Goal: Transaction & Acquisition: Purchase product/service

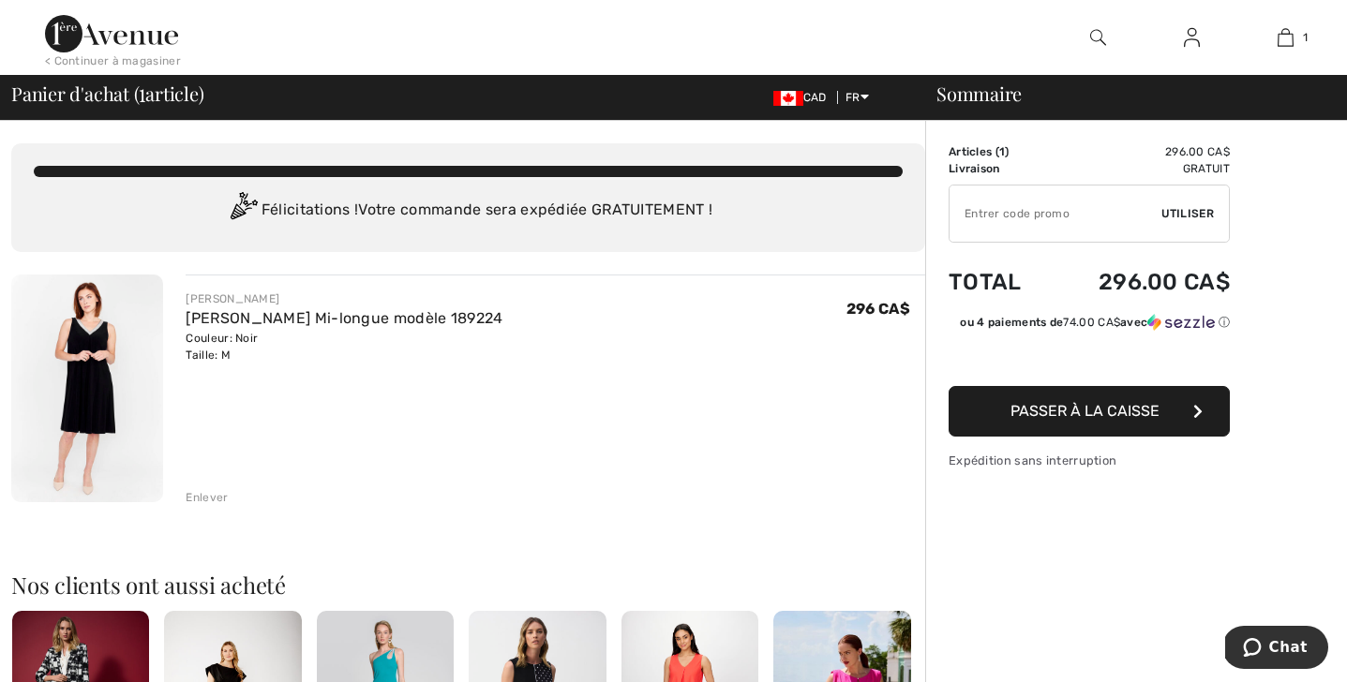
click at [1102, 215] on input "TEXT" at bounding box center [1055, 214] width 212 height 56
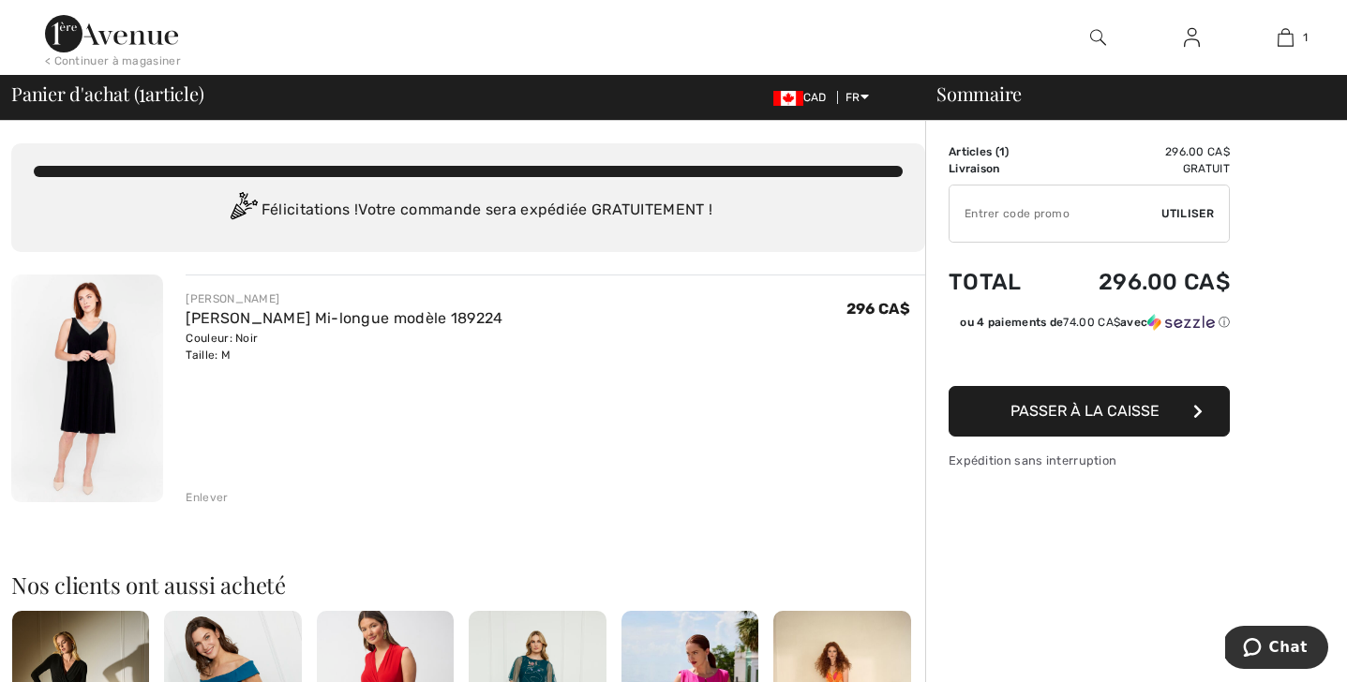
click at [77, 32] on img at bounding box center [111, 33] width 133 height 37
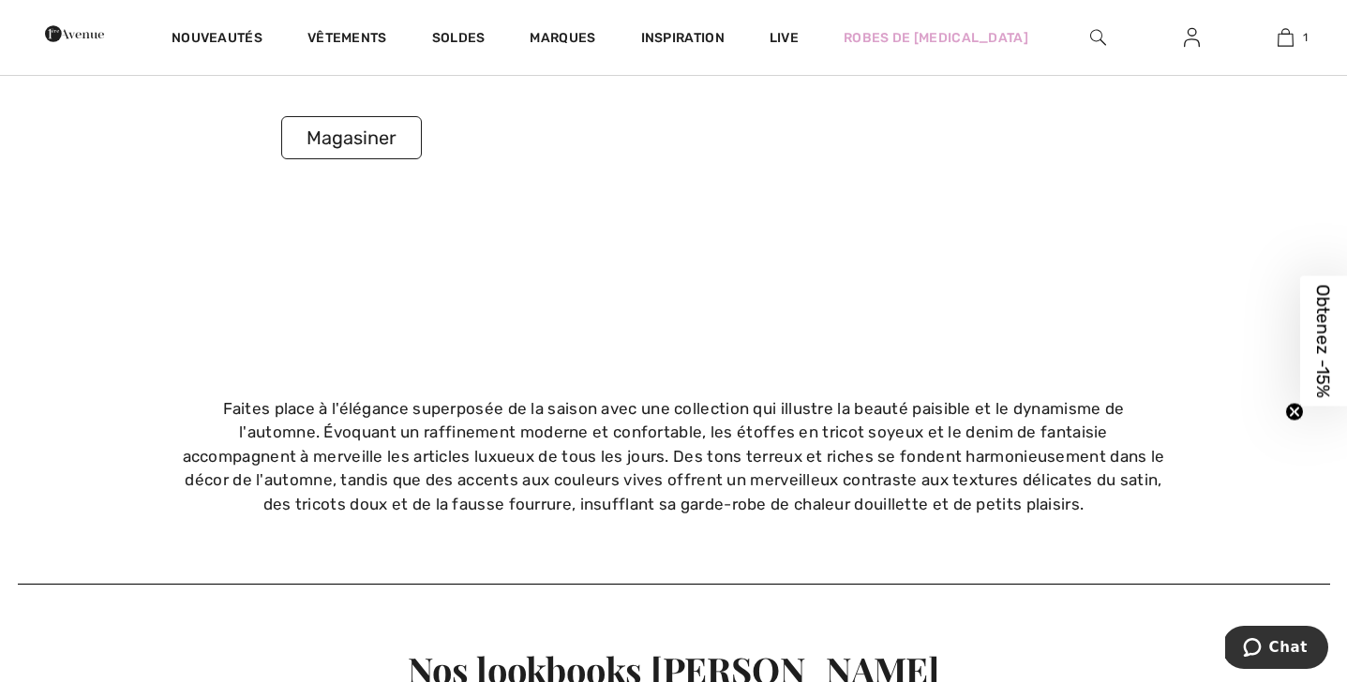
scroll to position [3917, 0]
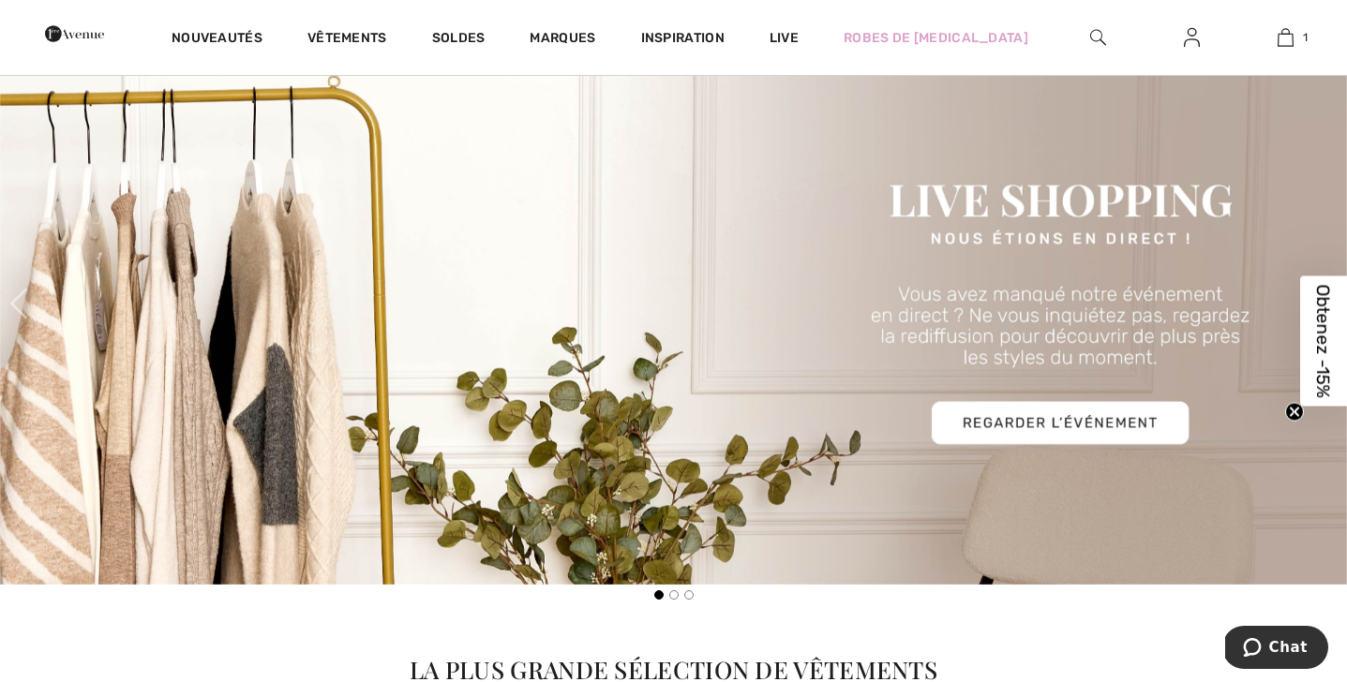
scroll to position [1199, 0]
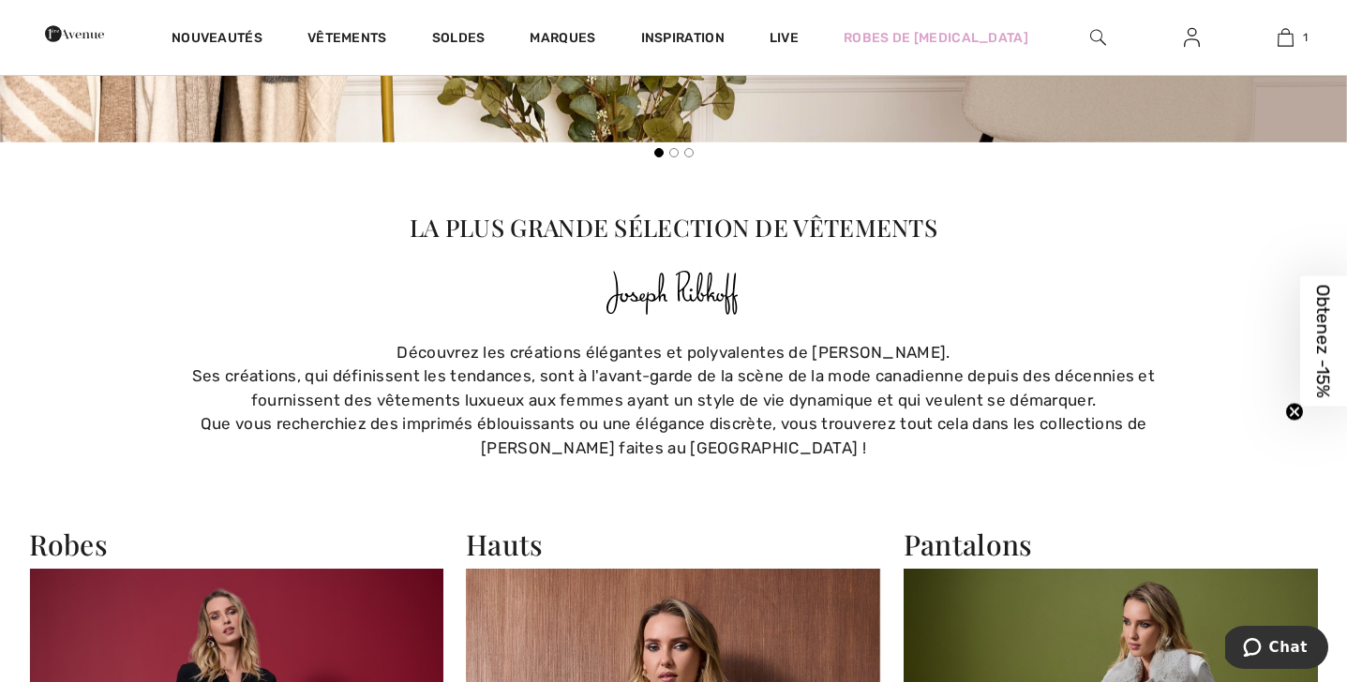
click at [1323, 318] on span "Obtenez -15%" at bounding box center [1324, 341] width 22 height 113
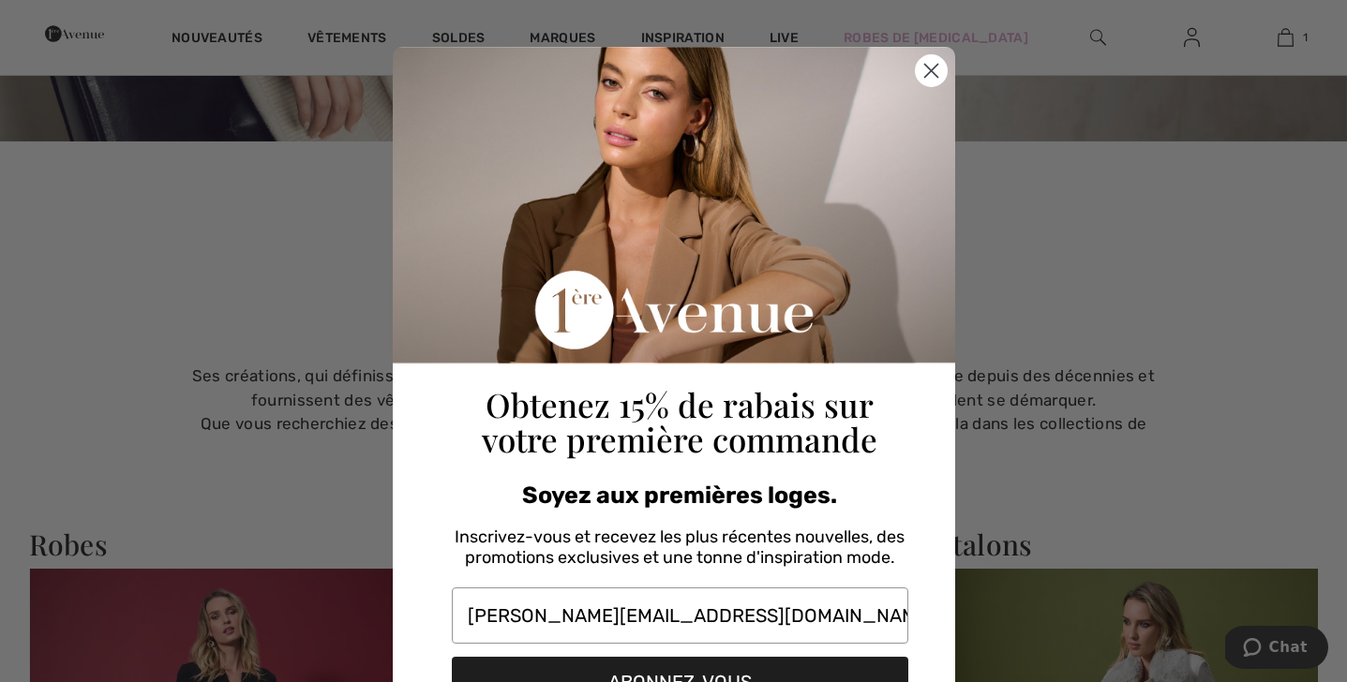
scroll to position [59, 0]
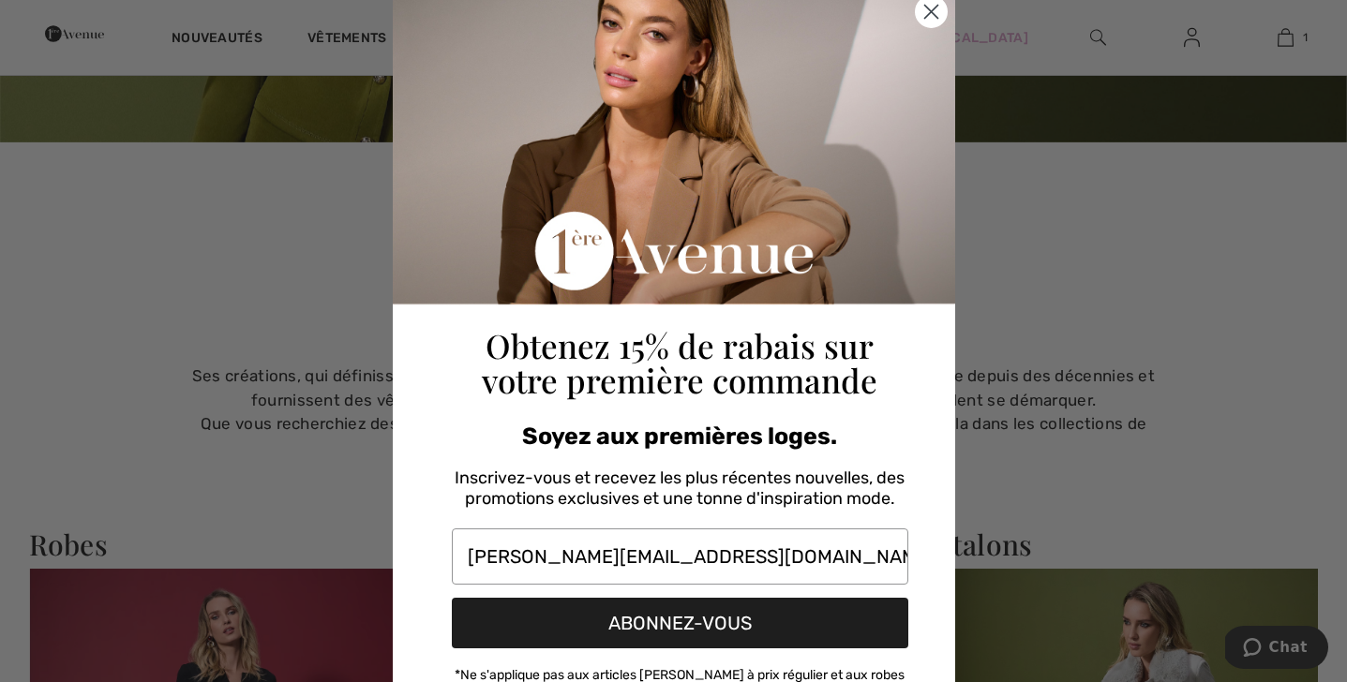
type input "[PERSON_NAME][EMAIL_ADDRESS][DOMAIN_NAME]"
click at [684, 619] on button "ABONNEZ-VOUS" at bounding box center [680, 623] width 456 height 51
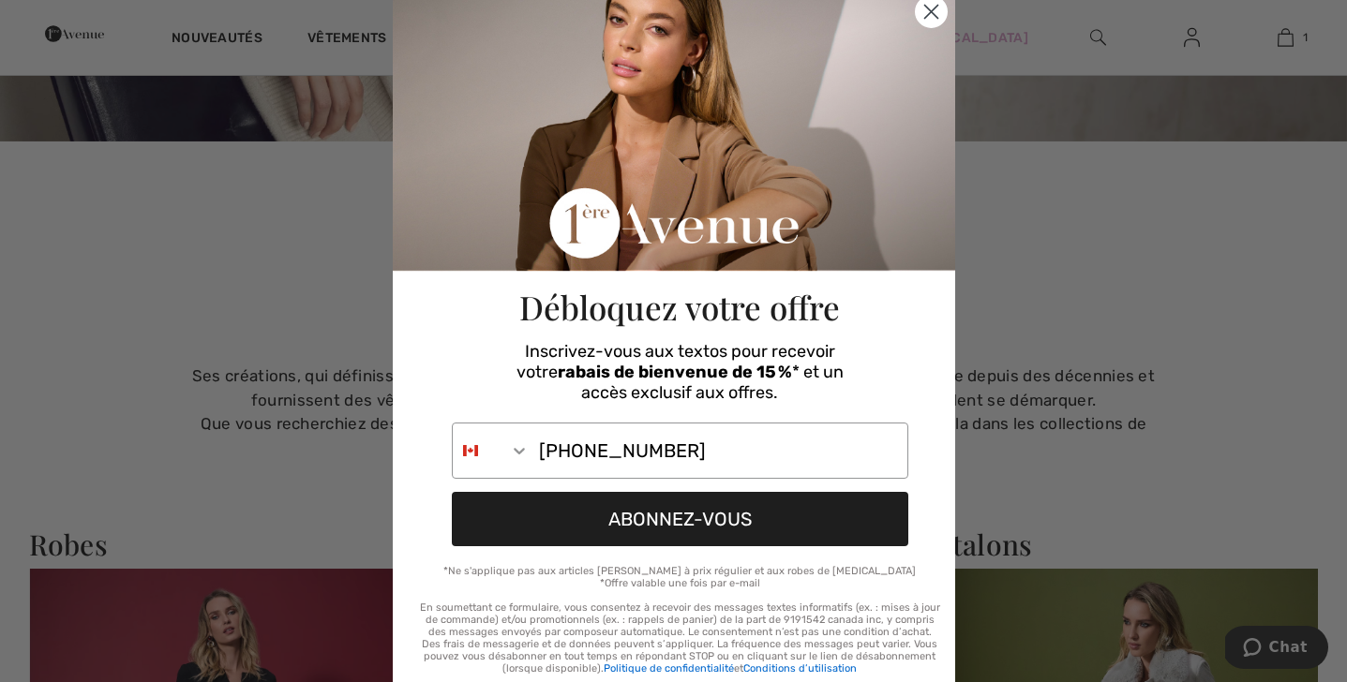
type input "514-625-6880"
click at [657, 495] on button "ABONNEZ-VOUS" at bounding box center [680, 519] width 456 height 54
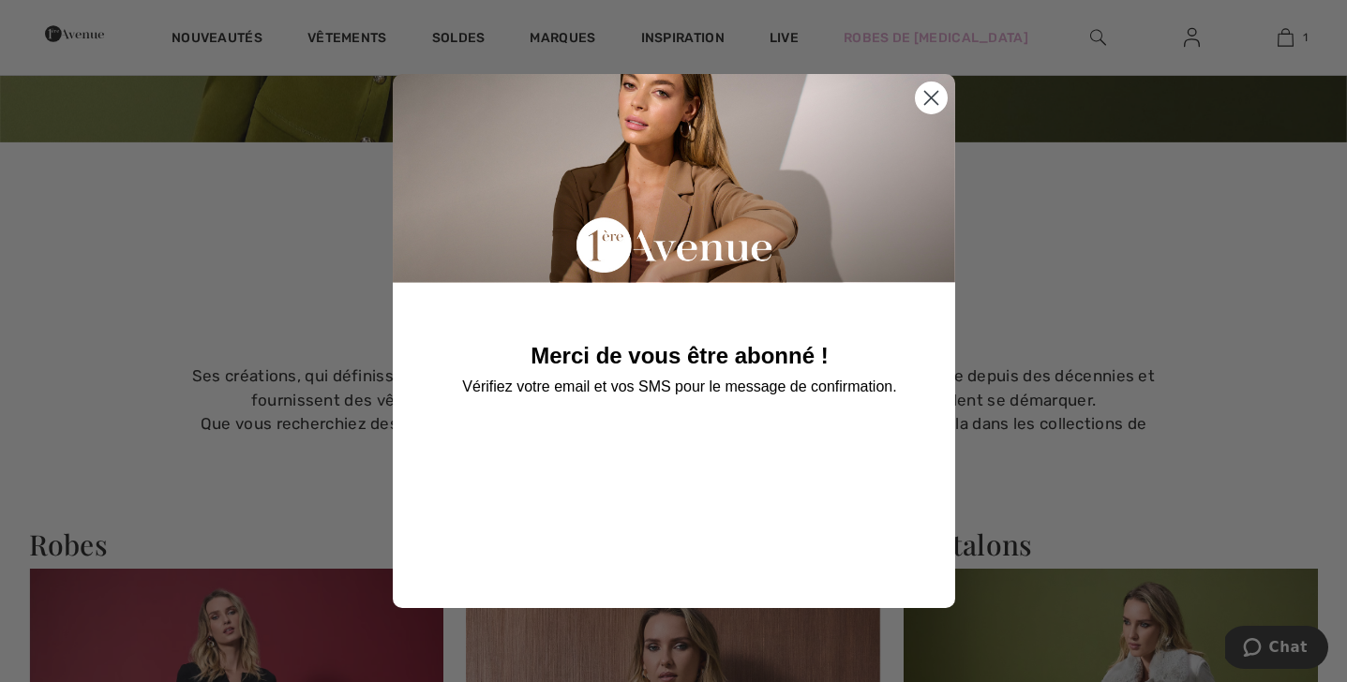
click at [932, 101] on circle "Close dialog" at bounding box center [930, 97] width 31 height 31
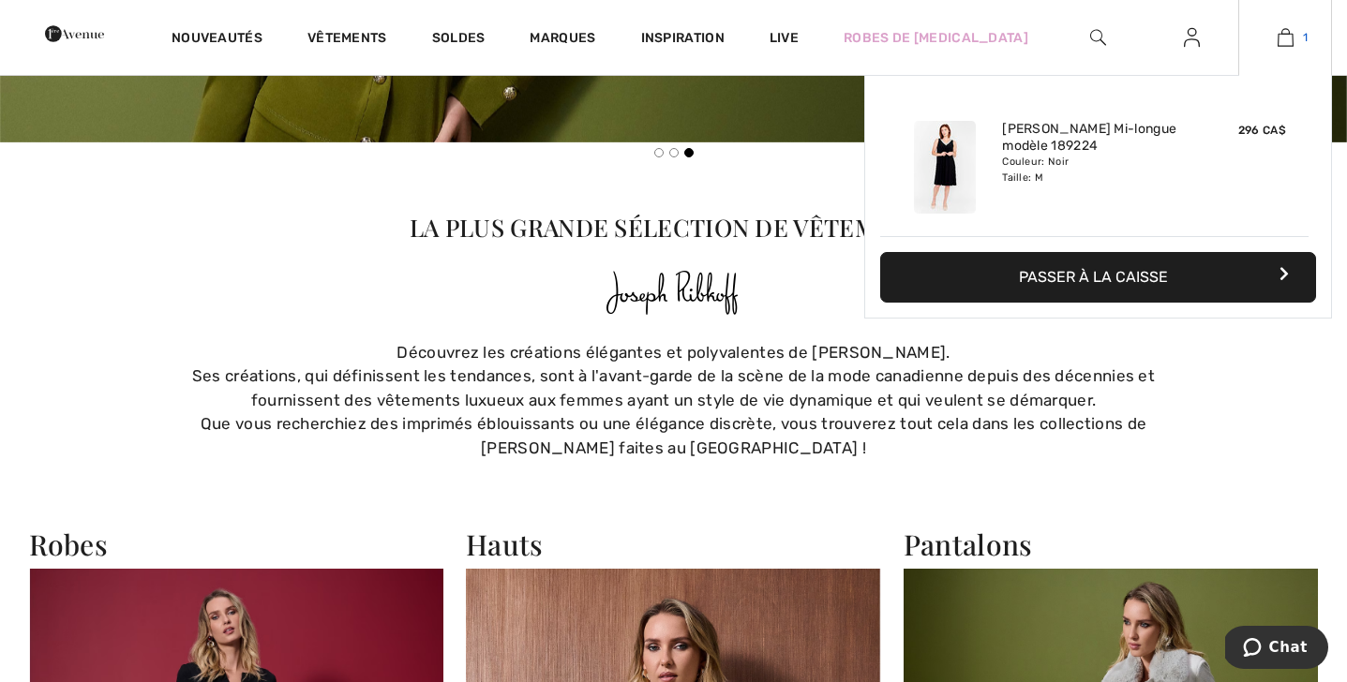
click at [1289, 30] on img at bounding box center [1285, 37] width 16 height 22
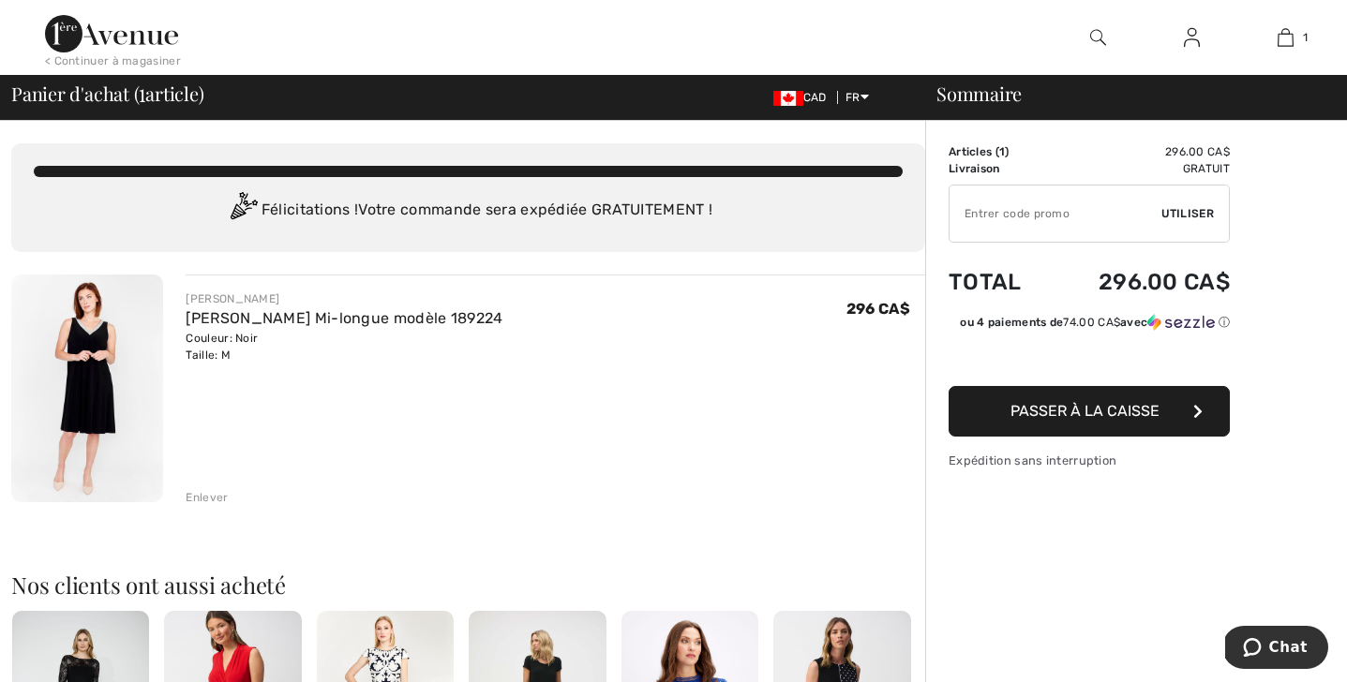
click at [992, 221] on input "TEXT" at bounding box center [1055, 214] width 212 height 56
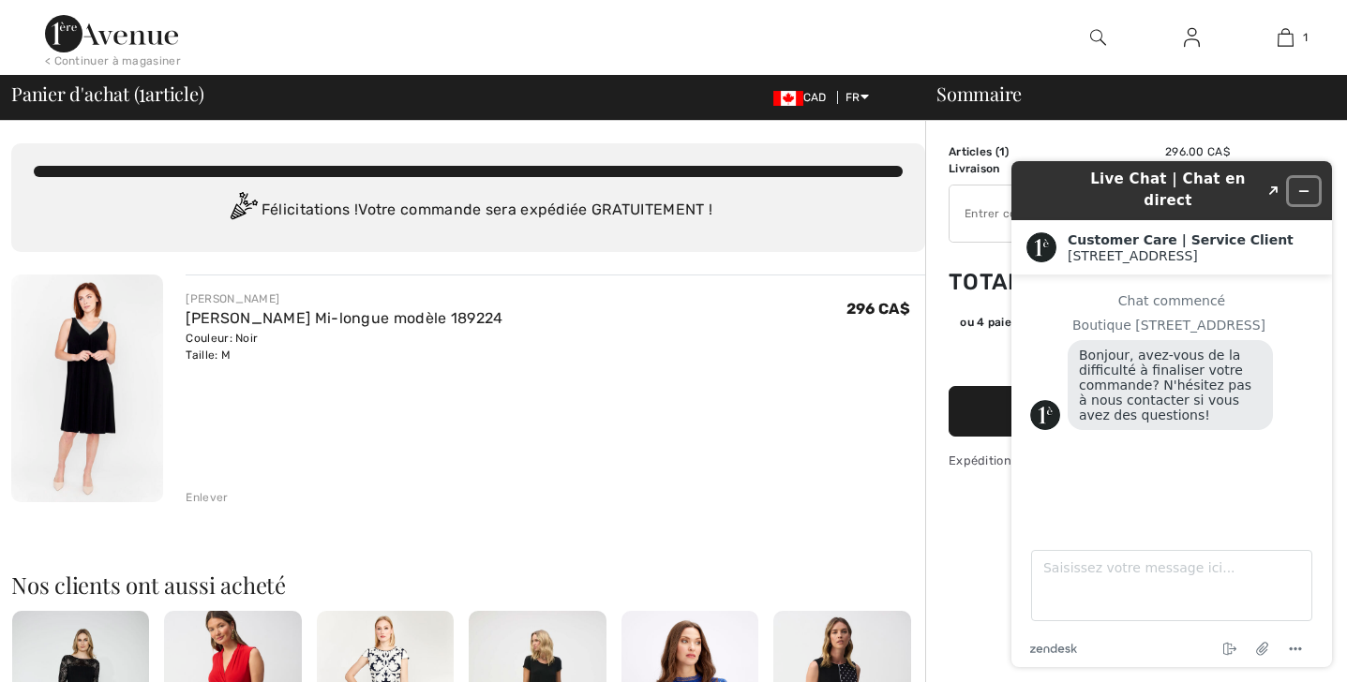
click at [1297, 185] on icon "Réduire le widget" at bounding box center [1303, 191] width 13 height 13
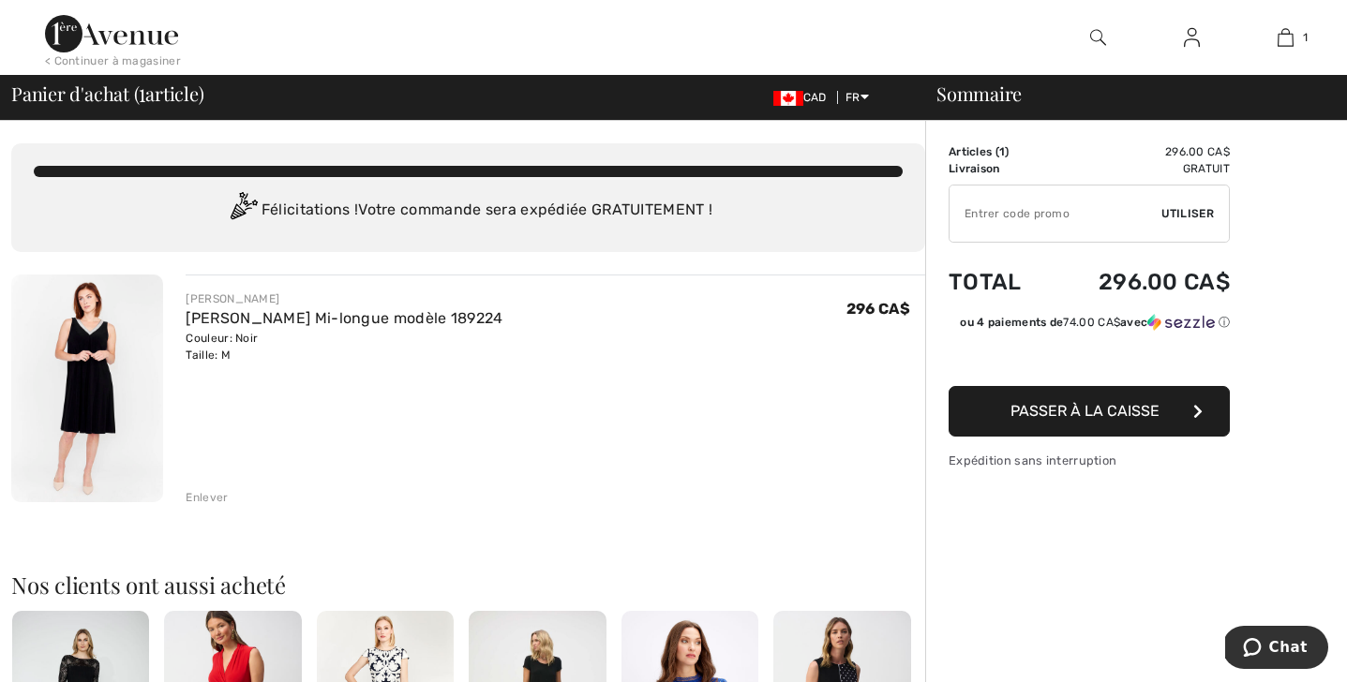
click at [1101, 206] on input "TEXT" at bounding box center [1055, 214] width 212 height 56
type input "NEW15"
click at [1180, 216] on span "Utiliser" at bounding box center [1187, 213] width 52 height 17
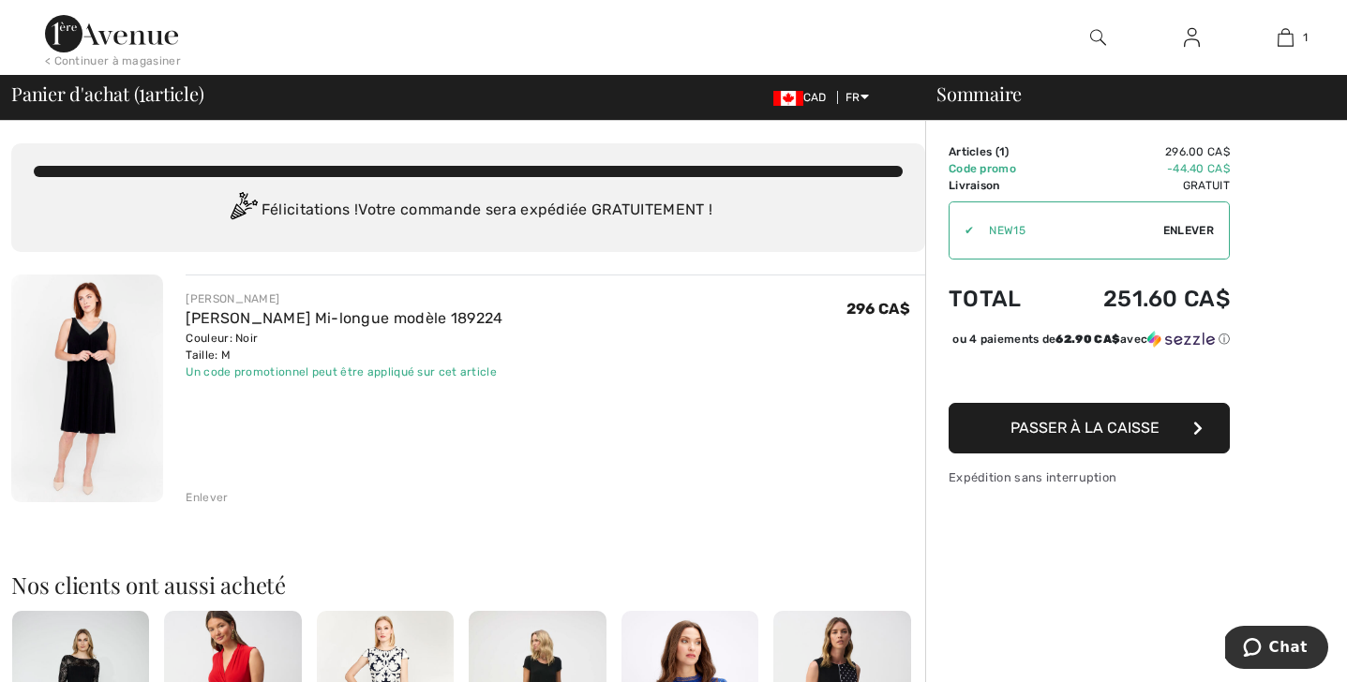
click at [1096, 437] on span "Passer à la caisse" at bounding box center [1084, 428] width 149 height 18
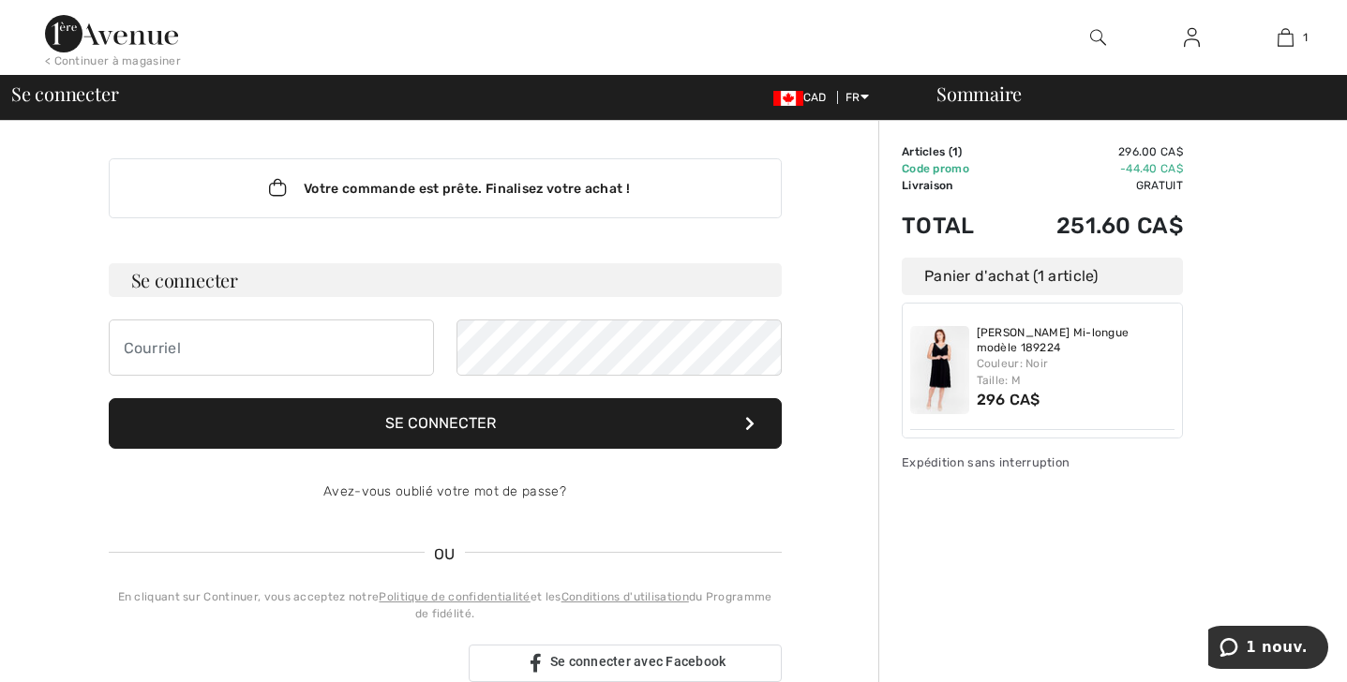
click at [1209, 432] on div "Sommaire Description Articles ( 1 ) 296.00 CA$ Code promo -44.40 CA$ Livraison …" at bounding box center [1112, 683] width 469 height 1124
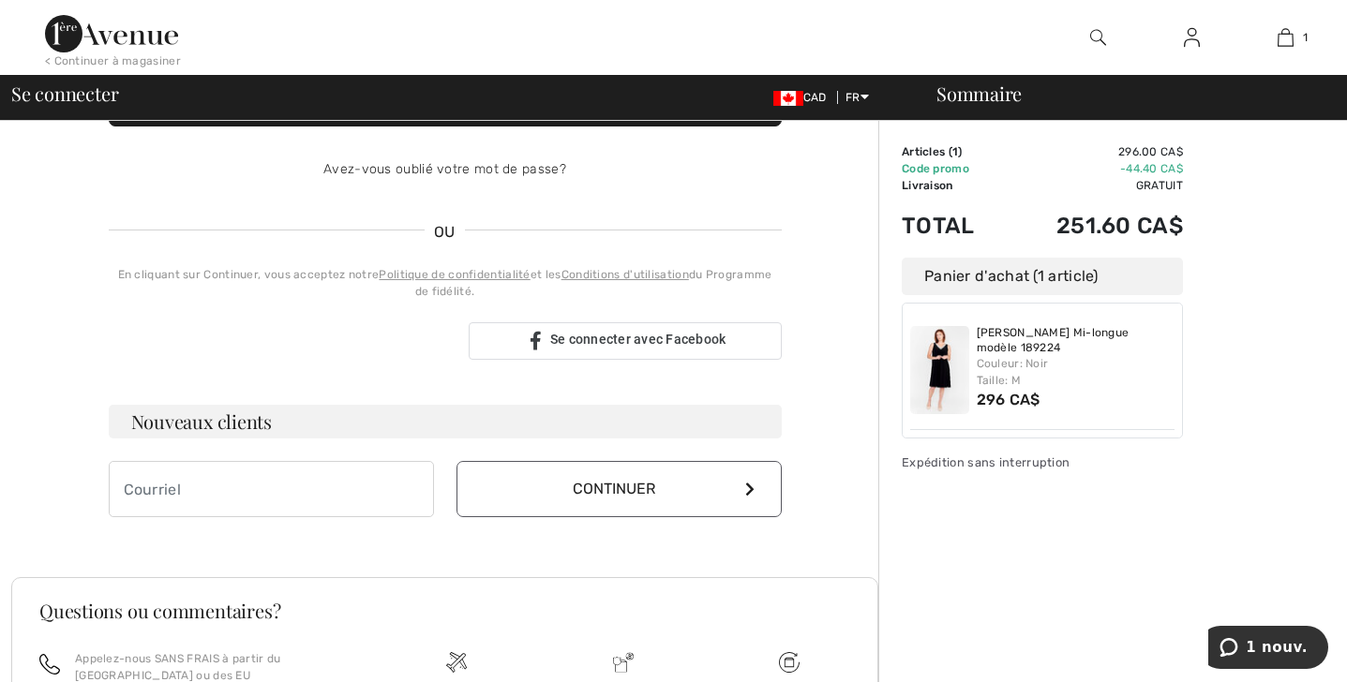
scroll to position [437, 0]
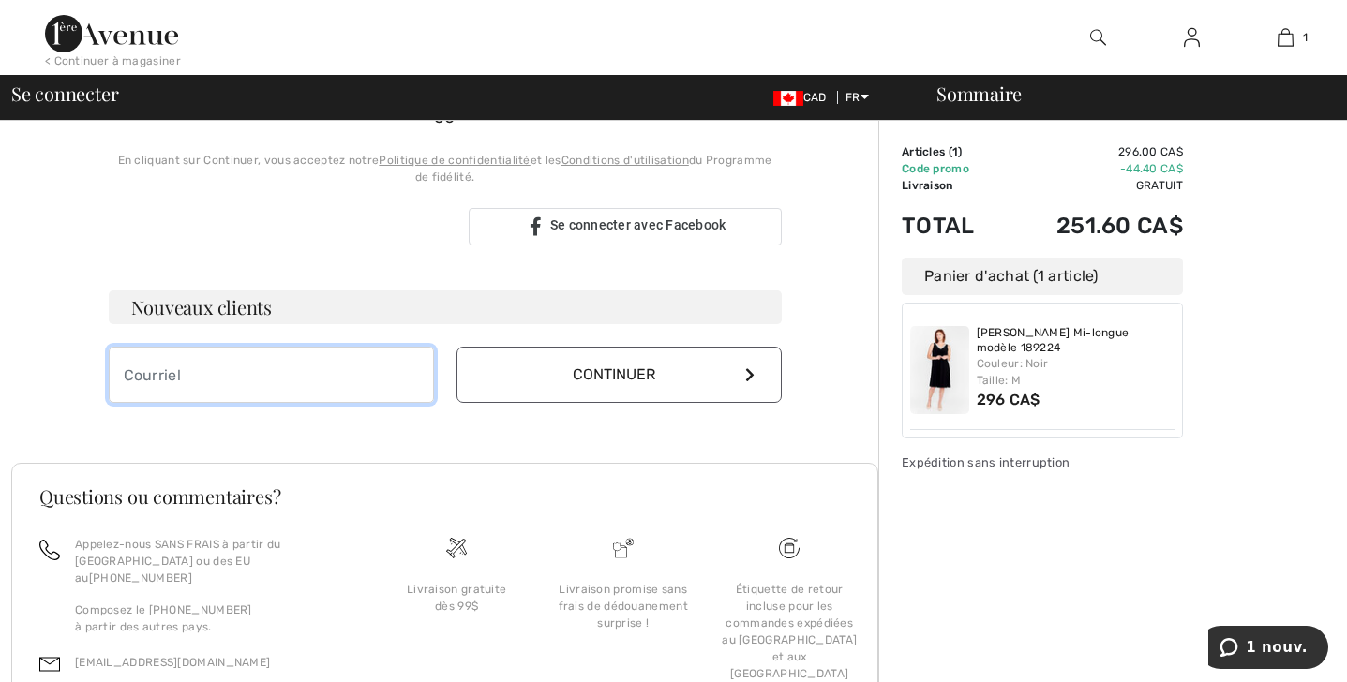
click at [313, 371] on input "email" at bounding box center [271, 375] width 325 height 56
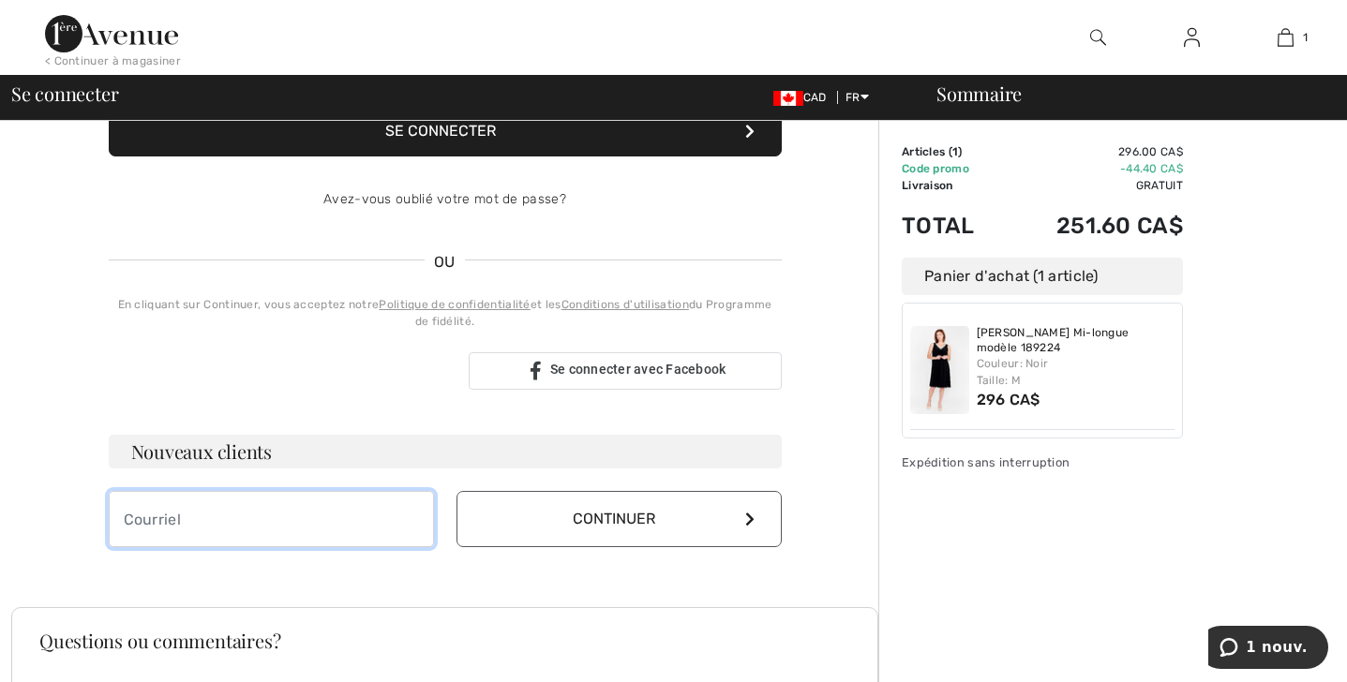
scroll to position [321, 0]
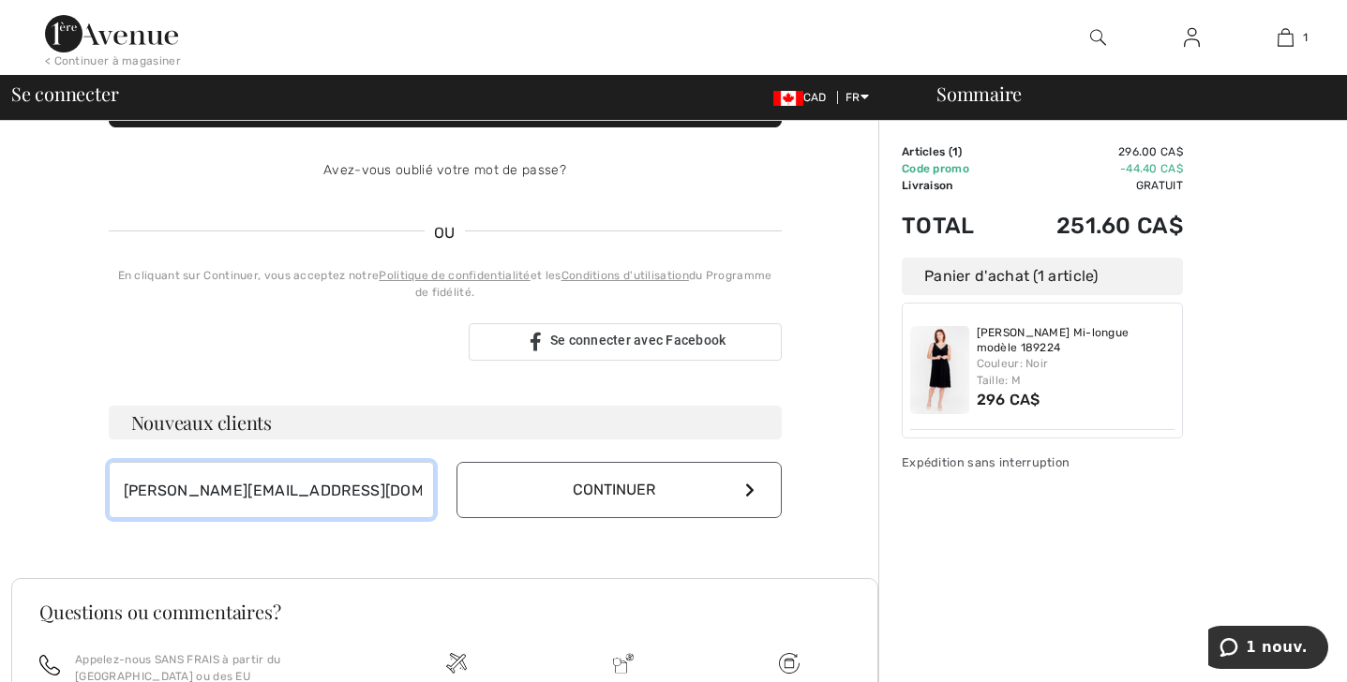
type input "[PERSON_NAME][EMAIL_ADDRESS][DOMAIN_NAME]"
click at [548, 500] on button "Continuer" at bounding box center [618, 490] width 325 height 56
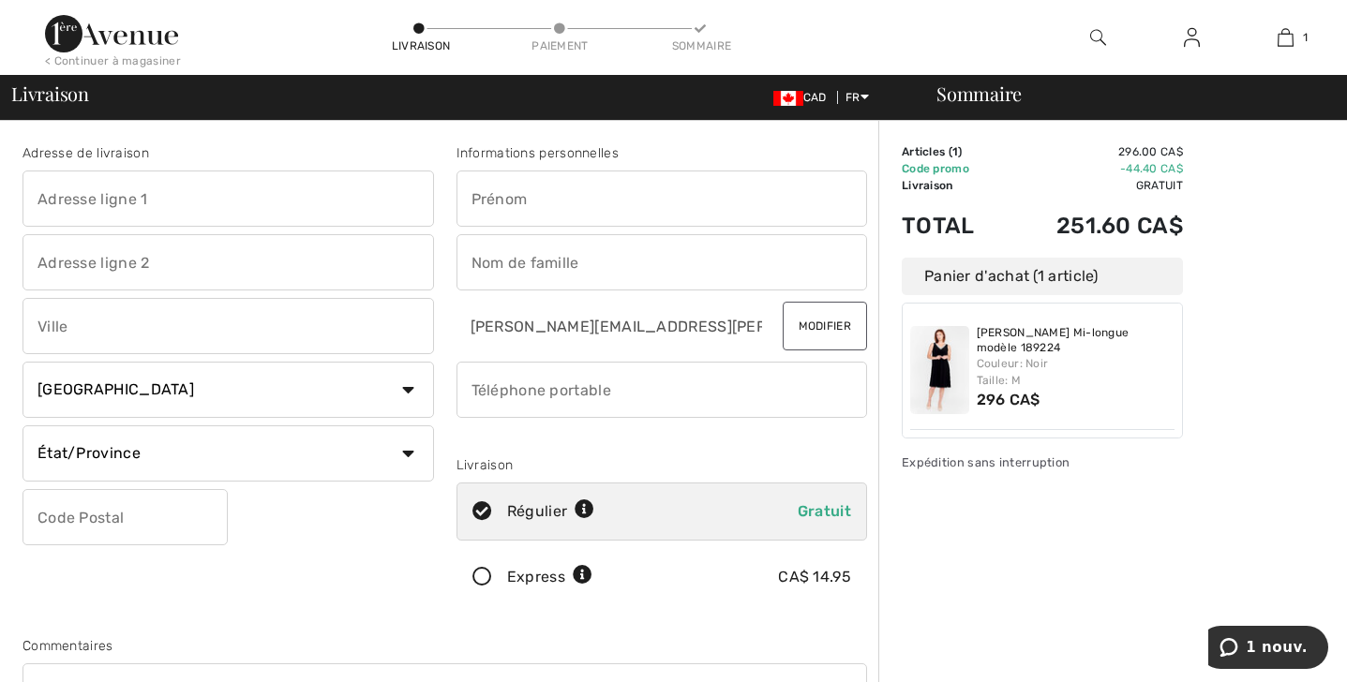
click at [178, 208] on input "text" at bounding box center [227, 199] width 411 height 56
type input "14 Elmwood"
click at [144, 325] on input "text" at bounding box center [227, 326] width 411 height 56
type input "Senneville"
click at [169, 455] on select "État/Province Alberta Colombie-Britannique Ile-du-Prince-Edward Manitoba Nouvea…" at bounding box center [227, 453] width 411 height 56
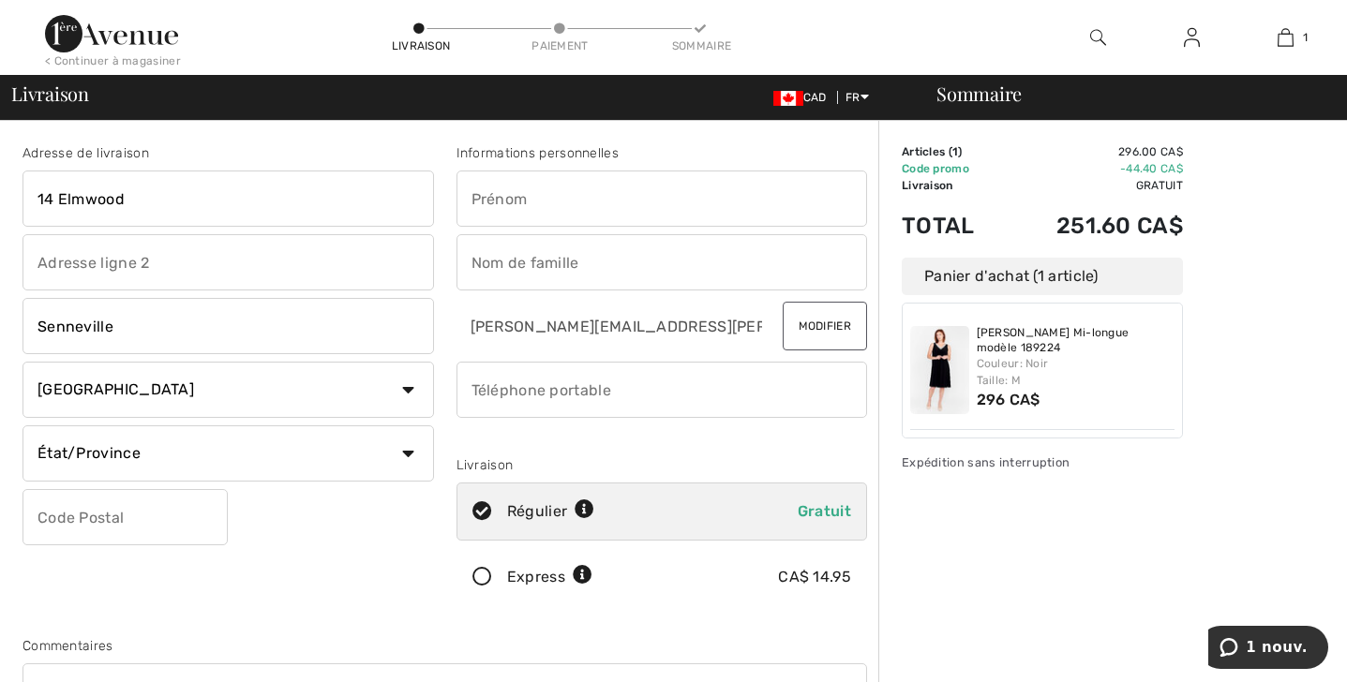
select select "QC"
click at [109, 500] on input "text" at bounding box center [124, 517] width 205 height 56
type input "H9X1T4"
click at [510, 201] on input "text" at bounding box center [661, 199] width 411 height 56
type input "[PERSON_NAME]"
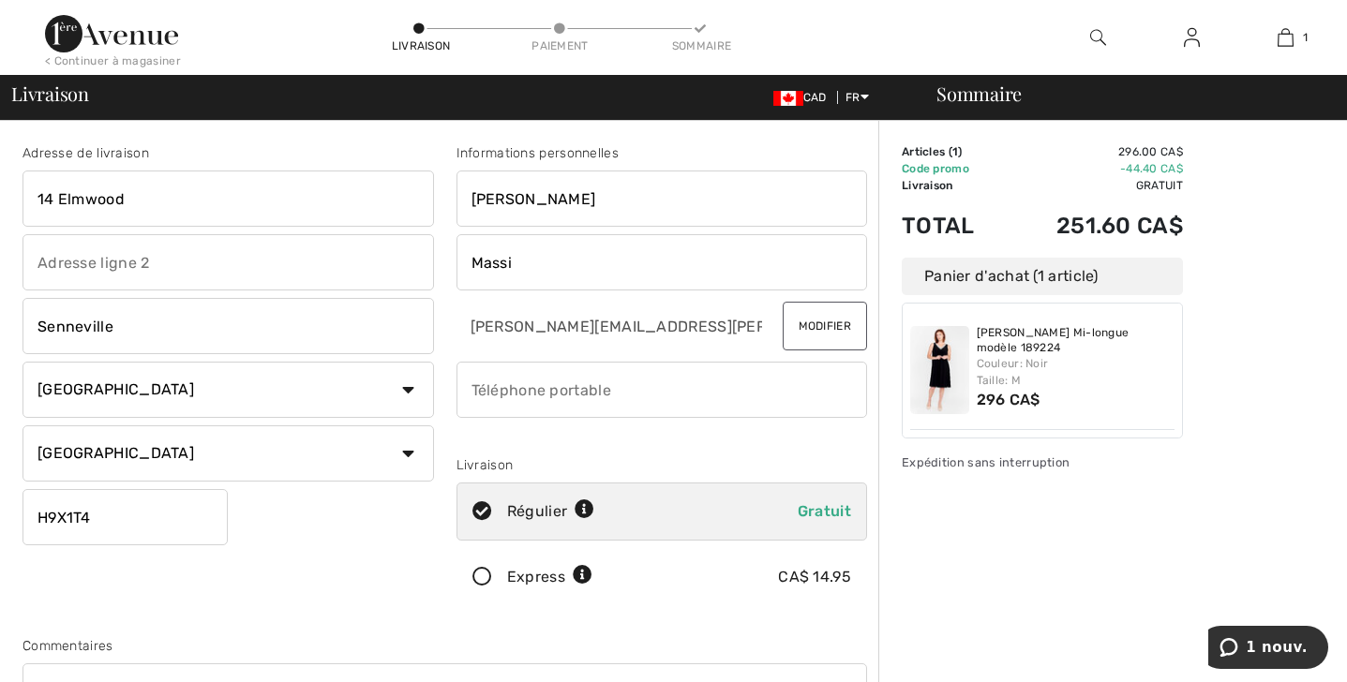
type input "Massi"
click at [604, 384] on input "phone" at bounding box center [661, 390] width 411 height 56
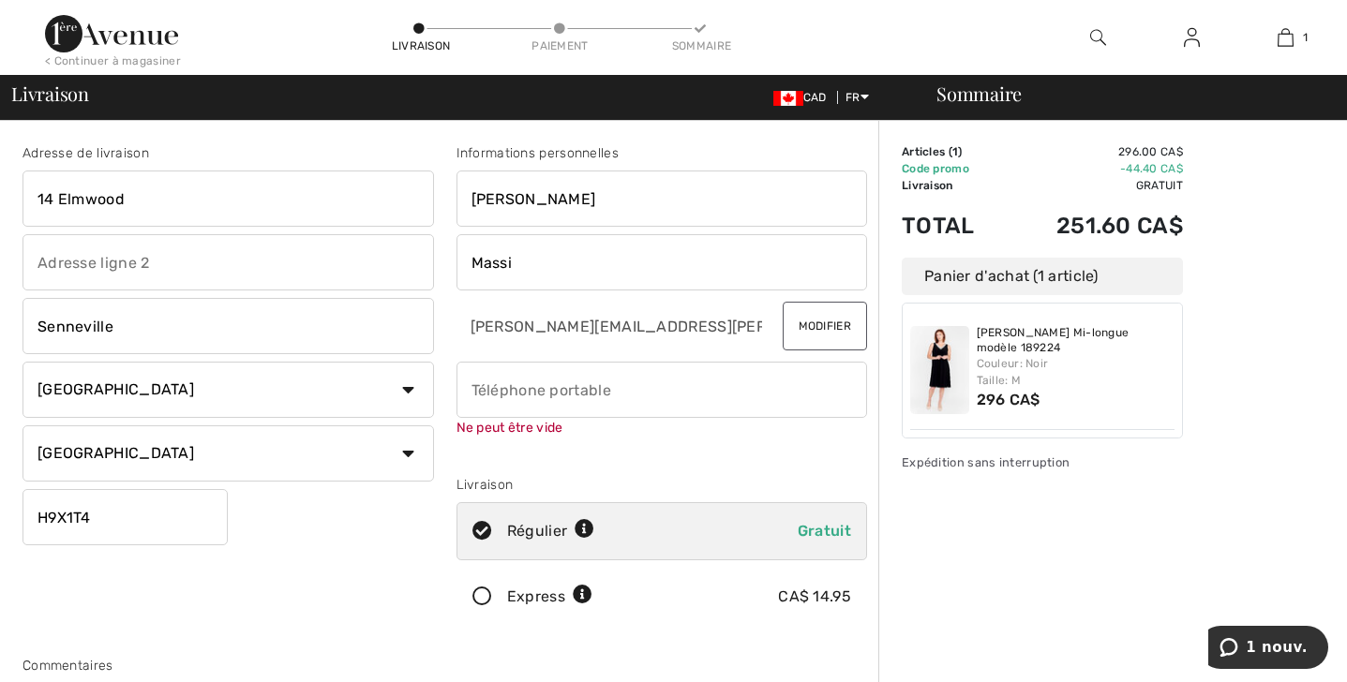
click at [657, 389] on input "phone" at bounding box center [661, 390] width 411 height 56
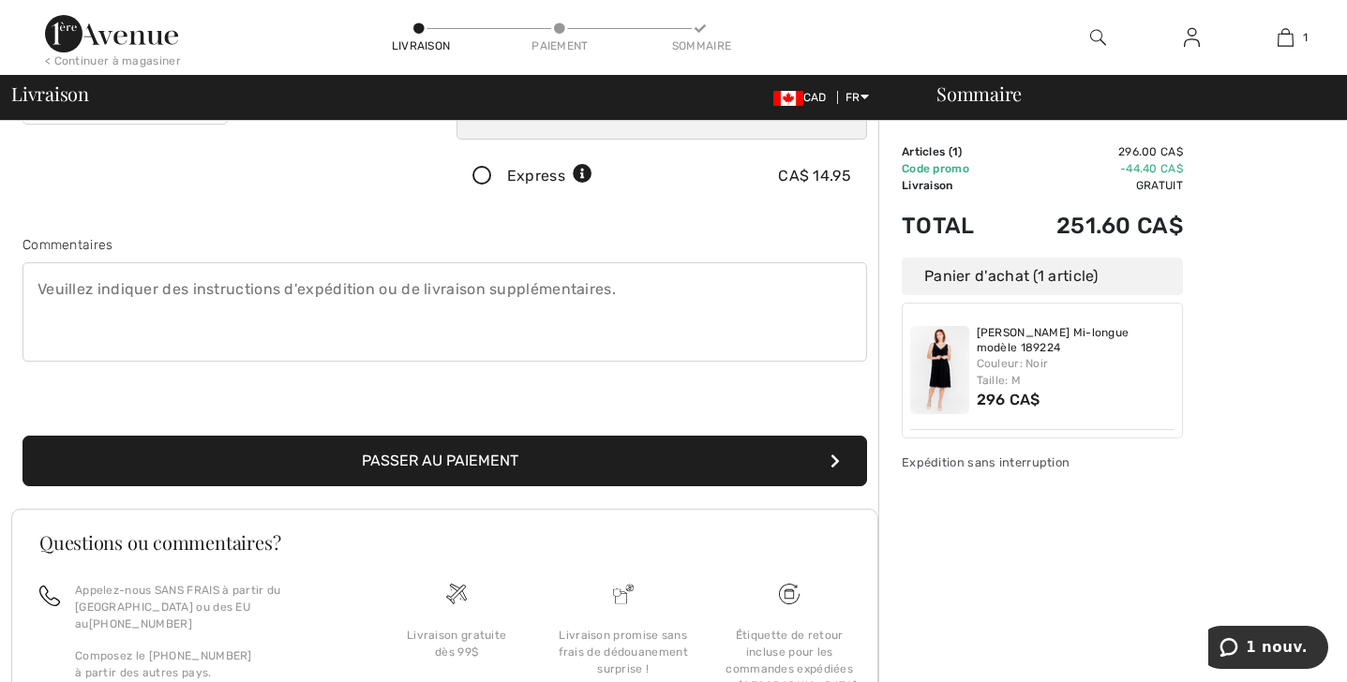
scroll to position [412, 0]
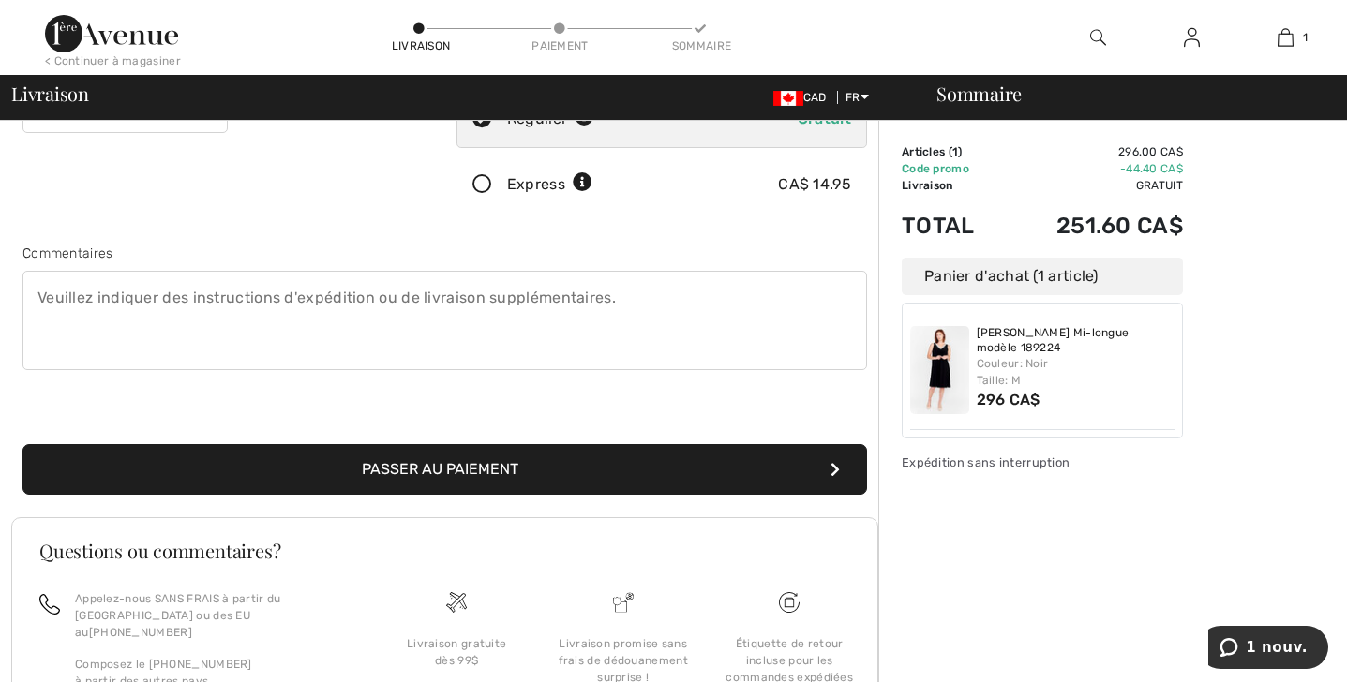
type input "5146256880"
click at [703, 470] on button "Passer au paiement" at bounding box center [444, 469] width 844 height 51
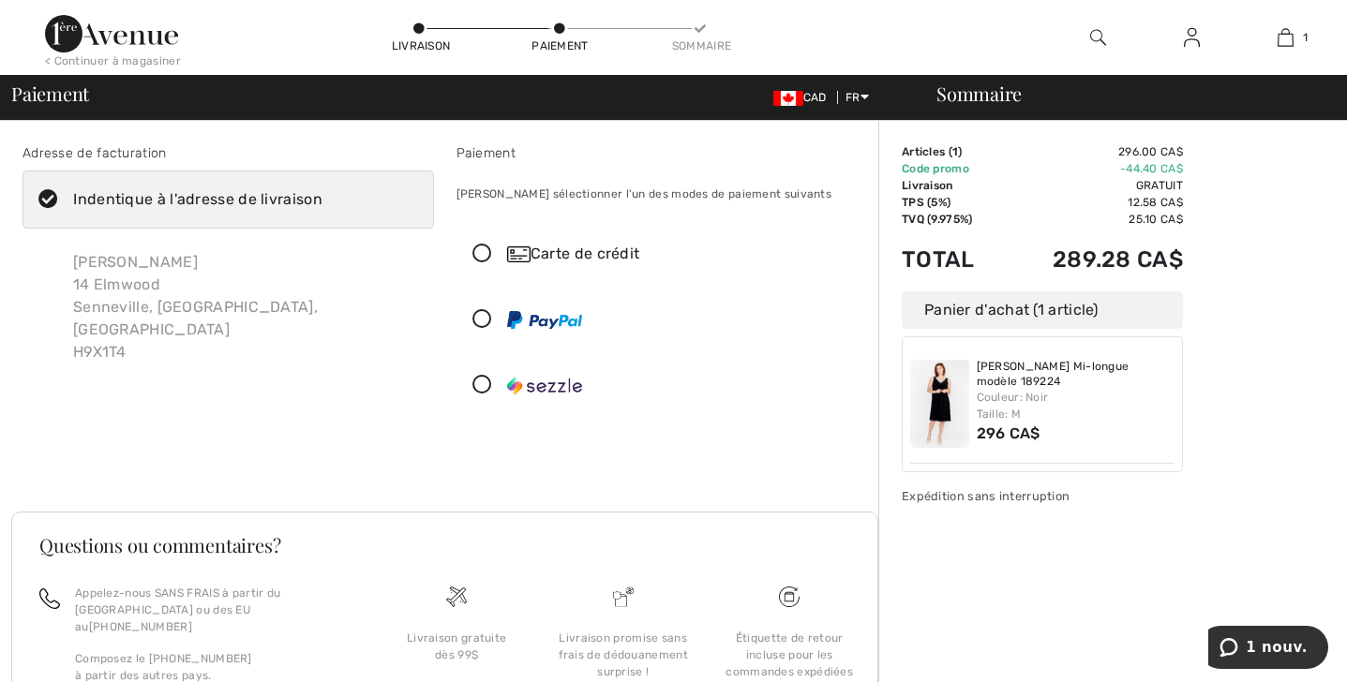
click at [483, 247] on icon at bounding box center [482, 255] width 50 height 20
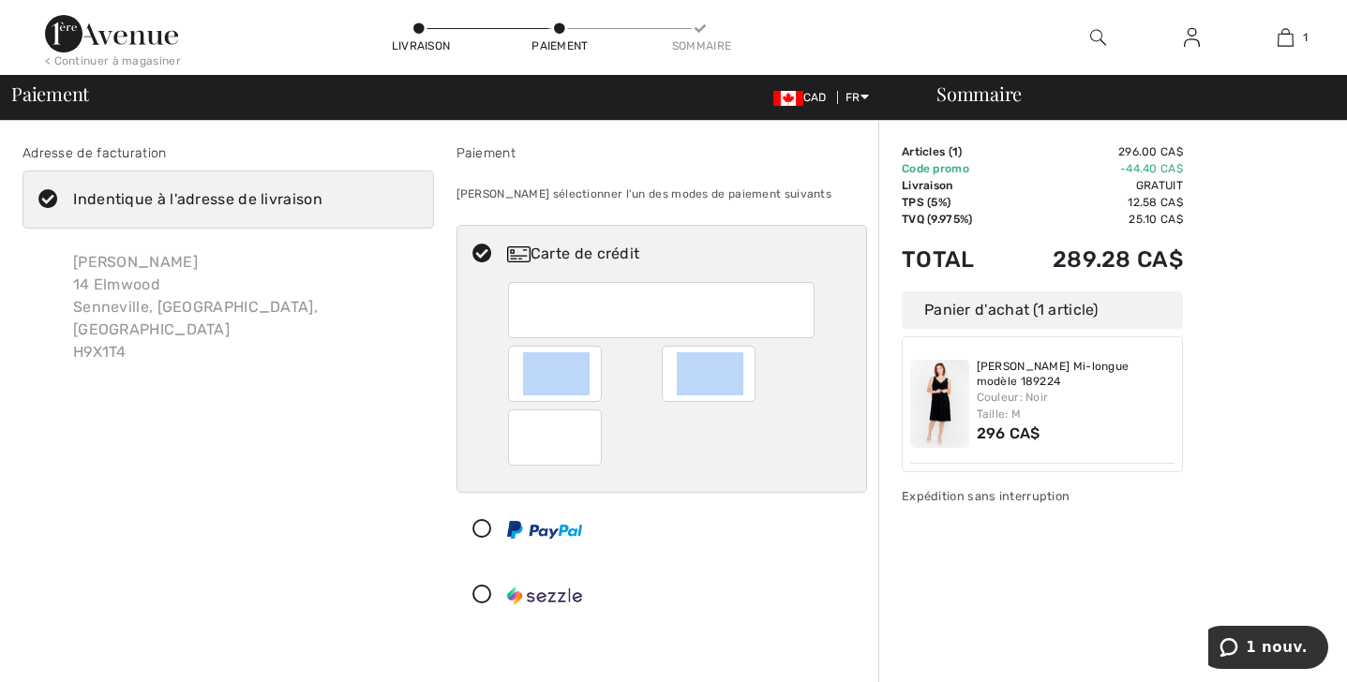
click at [37, 42] on div "< Continuer à magasiner Livraison Paiement Sommaire 1 Ajouté au panier [PERSON_…" at bounding box center [673, 558] width 1347 height 1117
click at [666, 380] on div at bounding box center [709, 374] width 94 height 56
click at [351, 504] on div "Adresse de facturation Indentique à l'adresse de livraison [PERSON_NAME] [STREE…" at bounding box center [228, 387] width 434 height 488
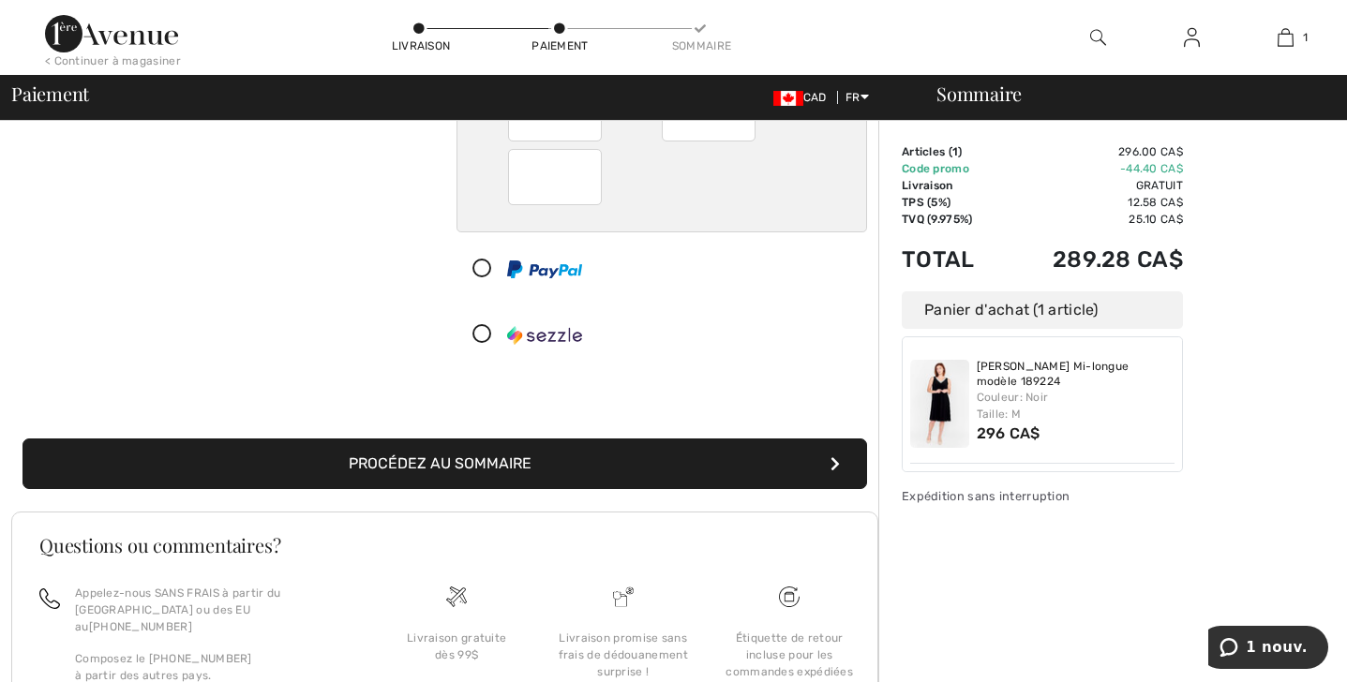
scroll to position [263, 0]
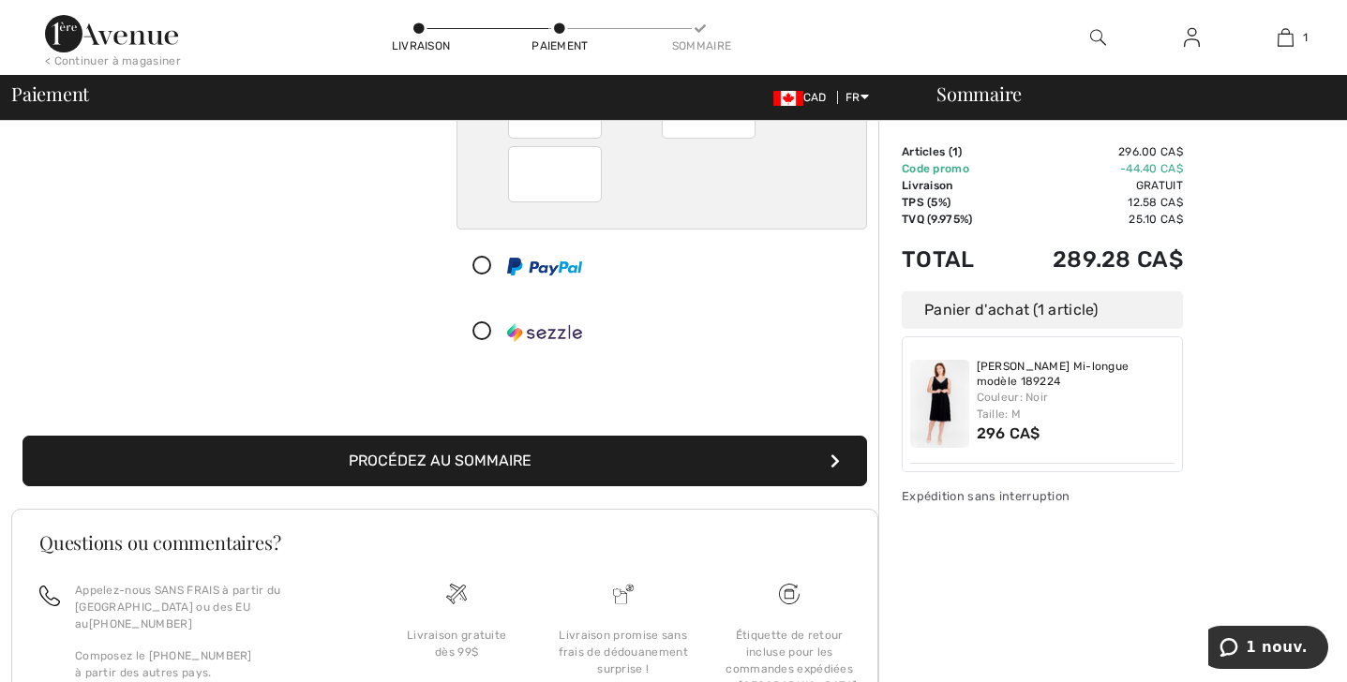
click at [329, 474] on button "Procédez au sommaire" at bounding box center [444, 461] width 844 height 51
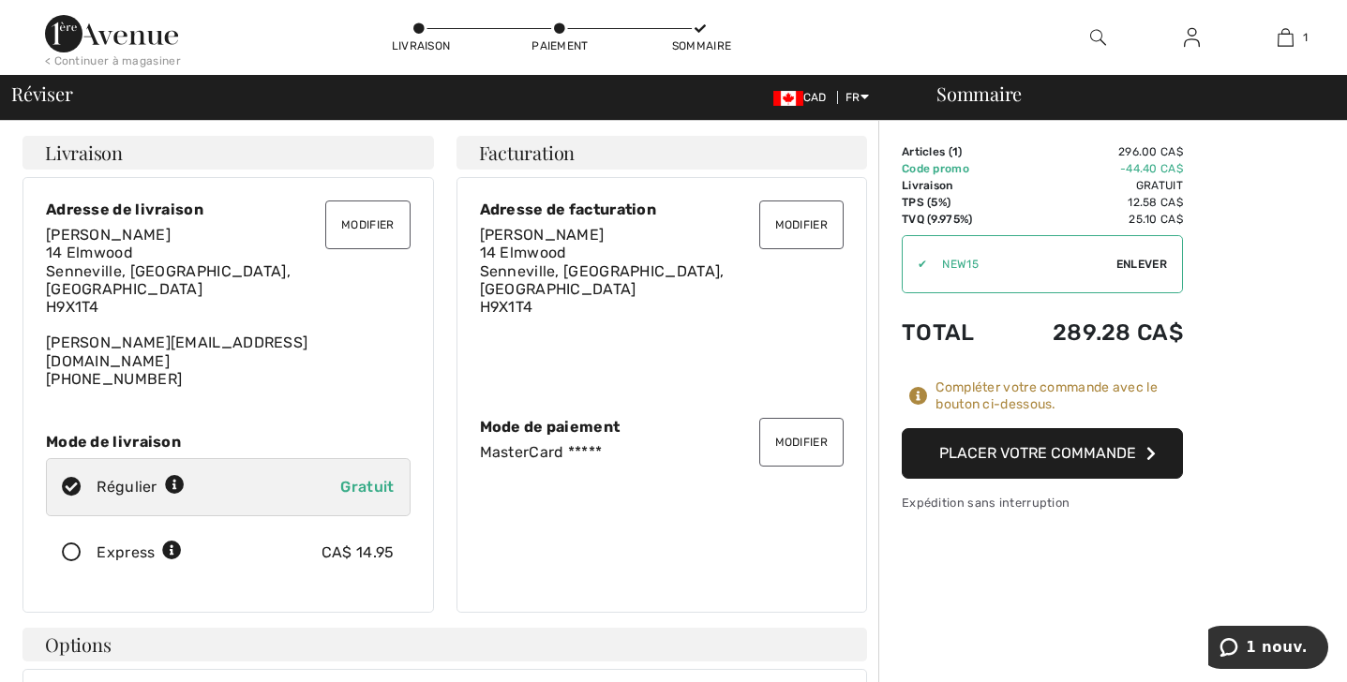
click at [970, 460] on button "Placer votre commande" at bounding box center [1042, 453] width 281 height 51
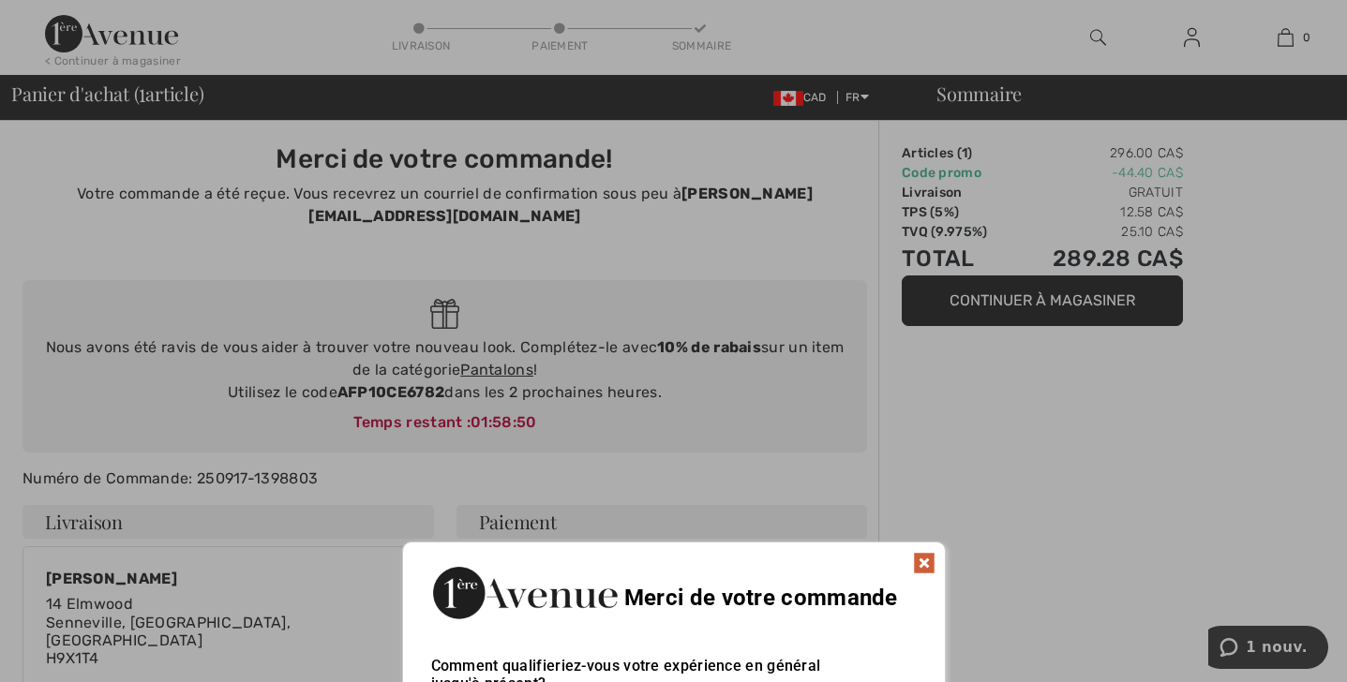
click at [924, 560] on img at bounding box center [924, 563] width 22 height 22
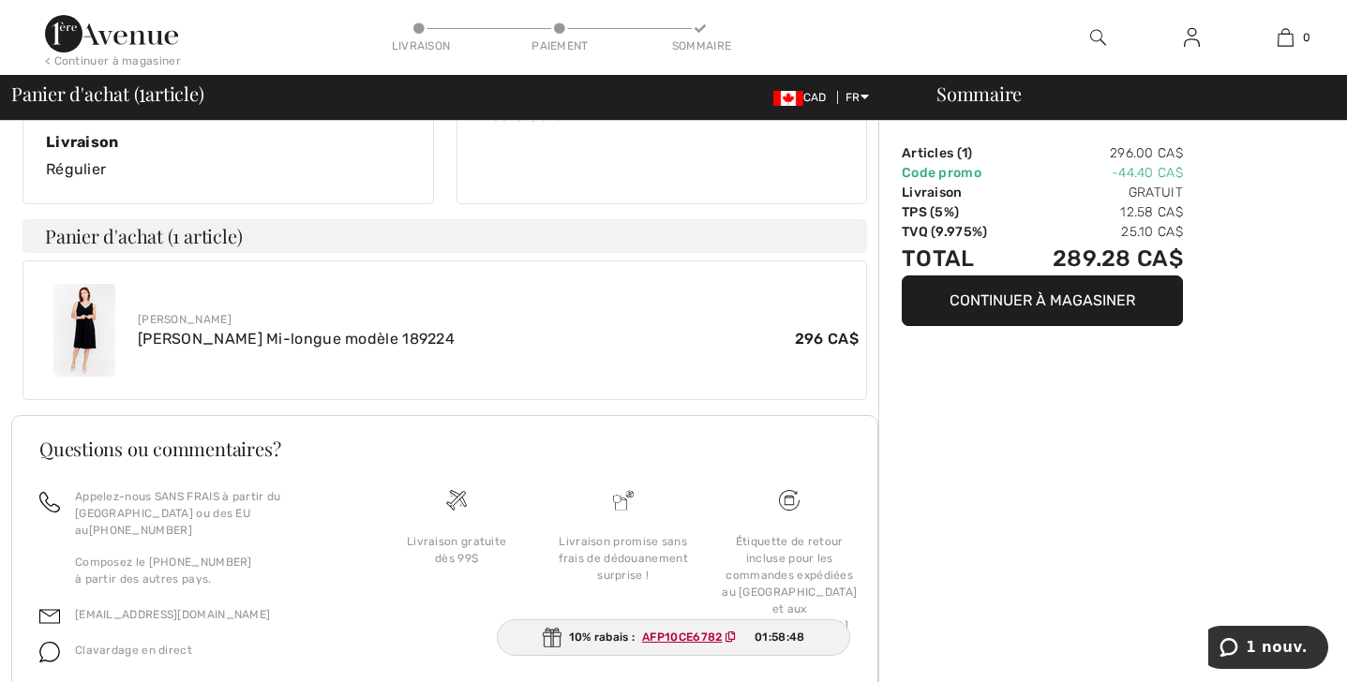
scroll to position [624, 0]
click at [955, 285] on button "Continuer à magasiner" at bounding box center [1042, 301] width 281 height 51
